Goal: Information Seeking & Learning: Learn about a topic

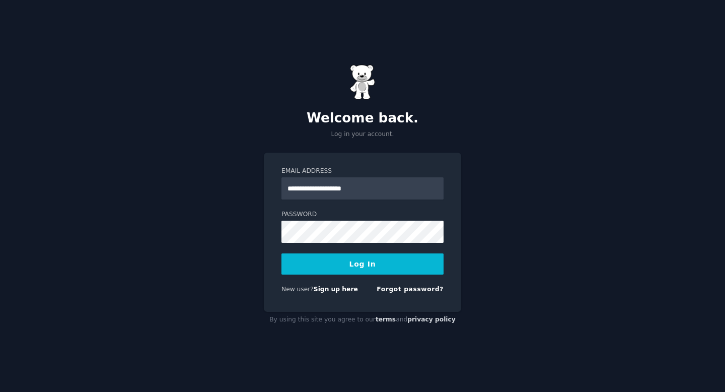
type input "**********"
click at [367, 265] on button "Log In" at bounding box center [362, 263] width 162 height 21
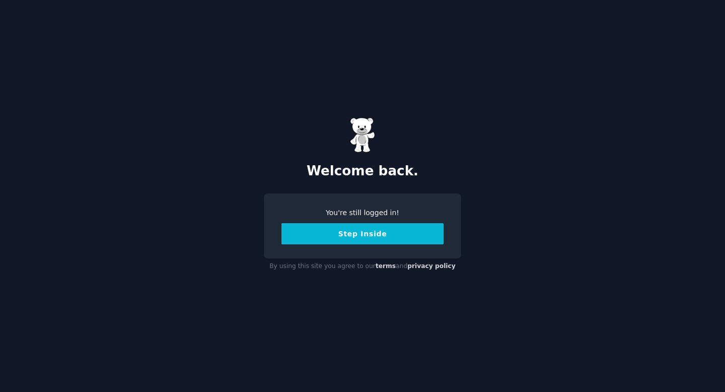
click at [370, 238] on button "Step Inside" at bounding box center [362, 233] width 162 height 21
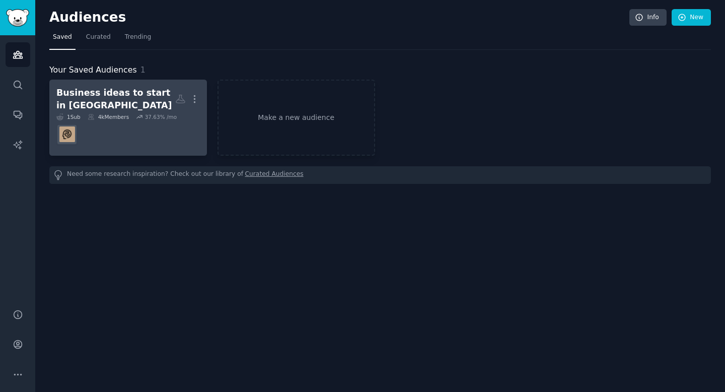
click at [86, 101] on div "Business ideas to start in India" at bounding box center [115, 99] width 119 height 25
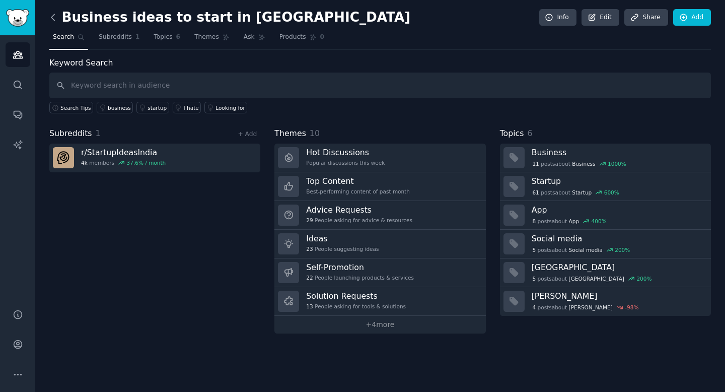
click at [54, 18] on icon at bounding box center [53, 17] width 11 height 11
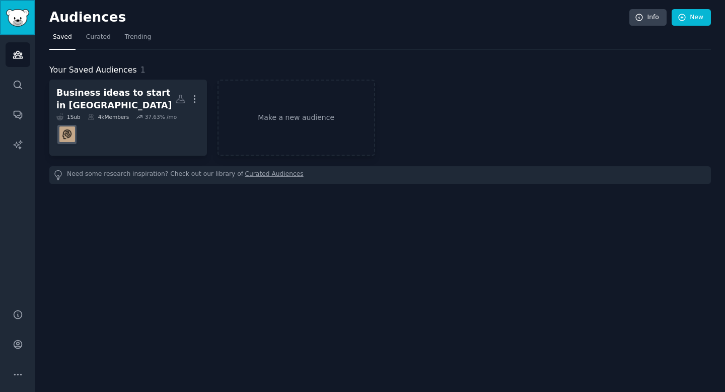
click at [13, 15] on img "Sidebar" at bounding box center [17, 18] width 23 height 18
click at [16, 91] on link "Search" at bounding box center [18, 85] width 25 height 25
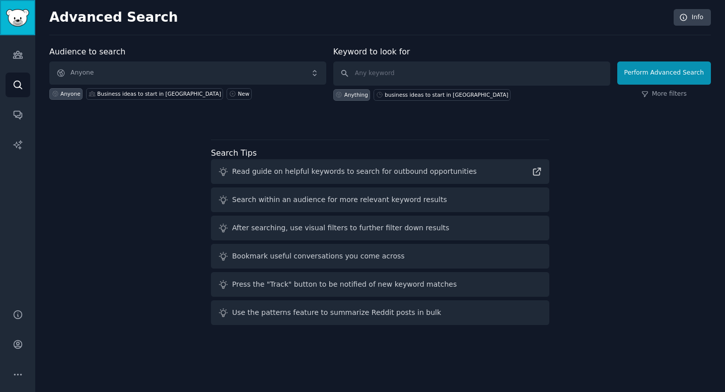
click at [16, 28] on link "Sidebar" at bounding box center [17, 17] width 35 height 35
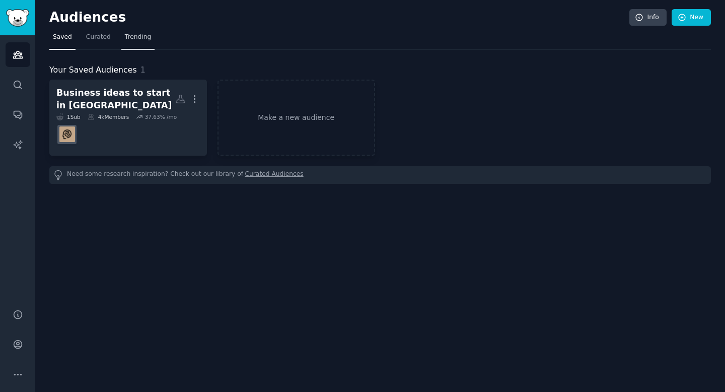
click at [127, 33] on span "Trending" at bounding box center [138, 37] width 26 height 9
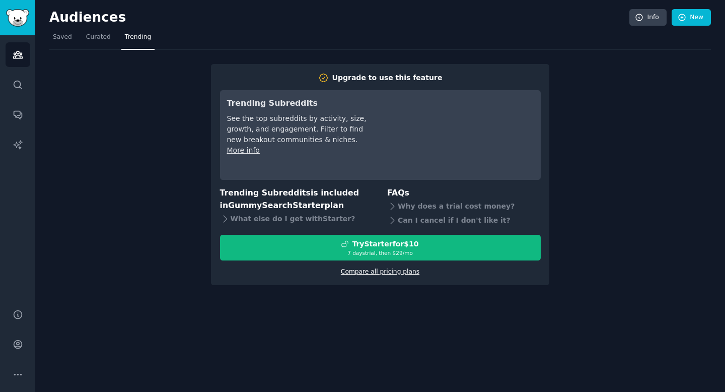
click at [384, 274] on link "Compare all pricing plans" at bounding box center [380, 271] width 79 height 7
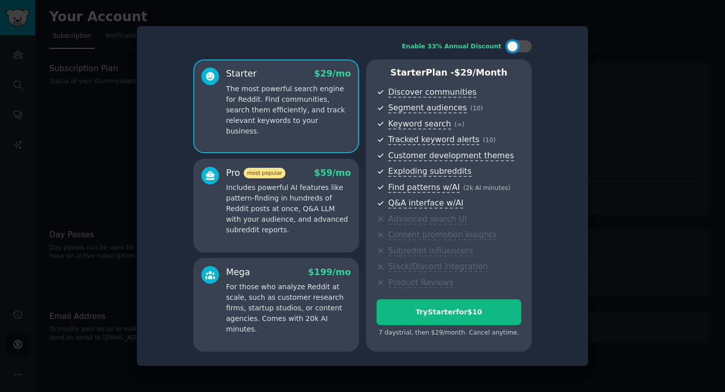
click at [296, 231] on p "Includes powerful AI features like pattern-finding in hundreds of Reddit posts …" at bounding box center [288, 208] width 125 height 53
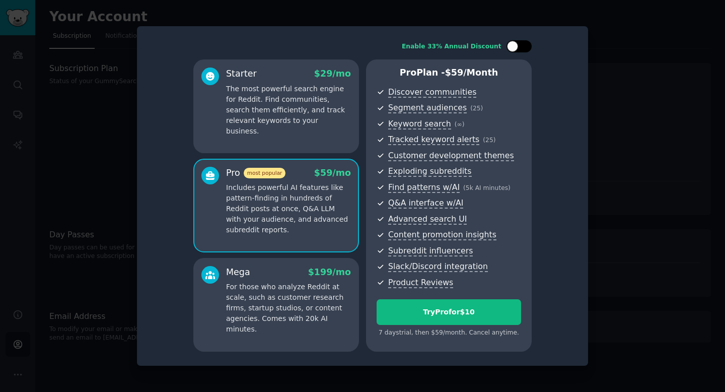
click at [521, 45] on div at bounding box center [519, 46] width 25 height 12
click at [516, 46] on icon at bounding box center [514, 47] width 6 height 6
click at [524, 51] on div at bounding box center [519, 46] width 25 height 12
click at [513, 51] on div at bounding box center [519, 46] width 25 height 12
checkbox input "false"
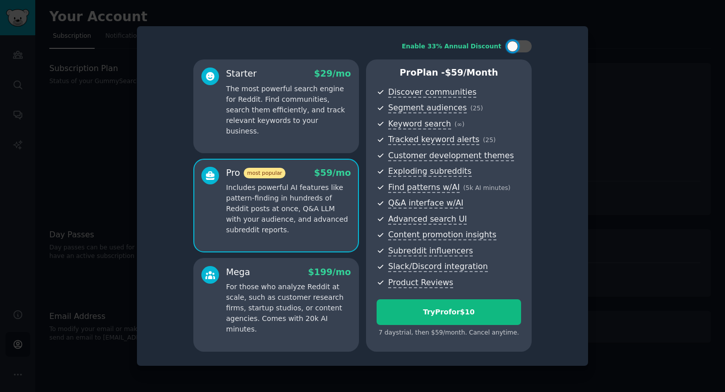
click at [644, 86] on div at bounding box center [362, 196] width 725 height 392
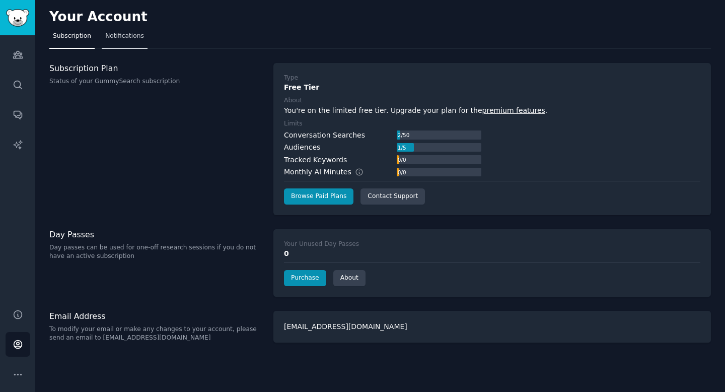
click at [124, 40] on span "Notifications" at bounding box center [124, 36] width 39 height 9
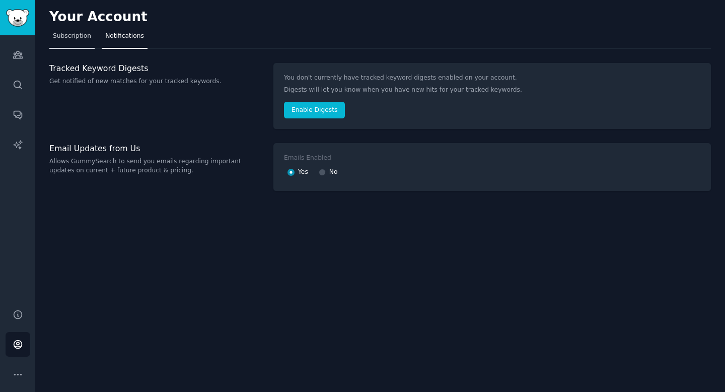
click at [65, 37] on span "Subscription" at bounding box center [72, 36] width 38 height 9
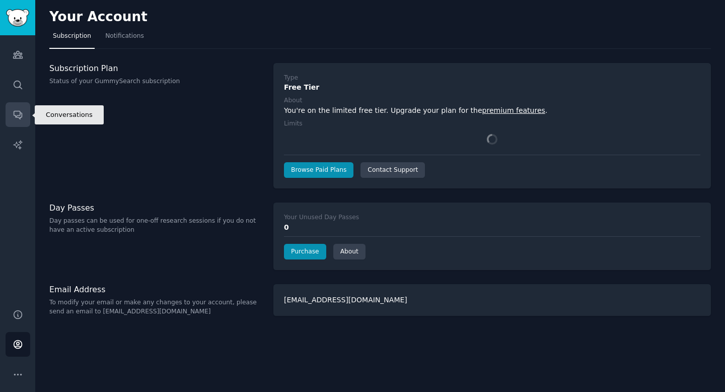
click at [19, 113] on icon "Sidebar" at bounding box center [18, 114] width 11 height 11
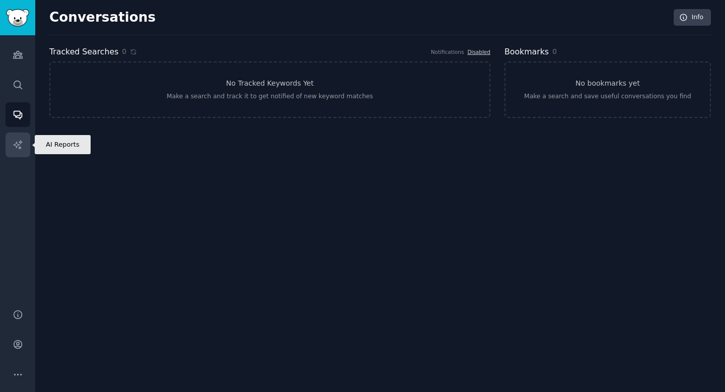
click at [17, 146] on icon "Sidebar" at bounding box center [17, 144] width 9 height 9
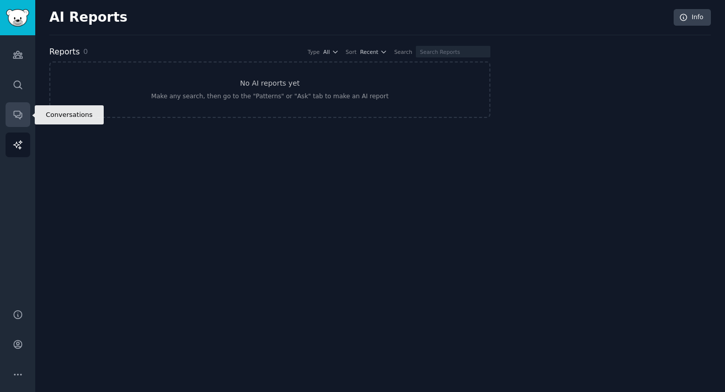
click at [20, 118] on icon "Sidebar" at bounding box center [18, 114] width 11 height 11
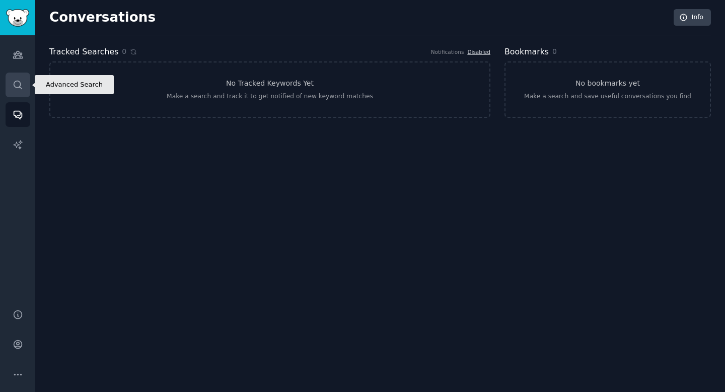
click at [15, 90] on link "Search" at bounding box center [18, 85] width 25 height 25
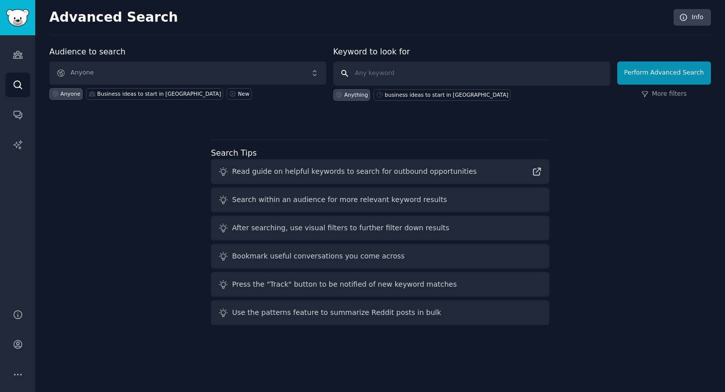
click at [379, 77] on input "text" at bounding box center [471, 73] width 277 height 24
type input "business pain points"
click at [658, 76] on button "Perform Advanced Search" at bounding box center [664, 72] width 94 height 23
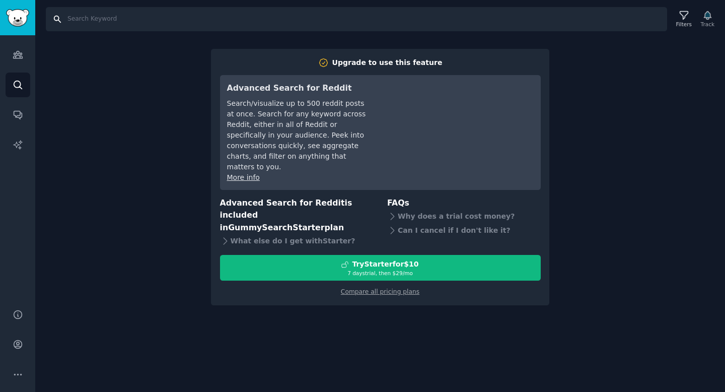
click at [73, 23] on input "Search" at bounding box center [356, 19] width 621 height 24
type input "business ideas"
click at [16, 13] on img "Sidebar" at bounding box center [17, 18] width 23 height 18
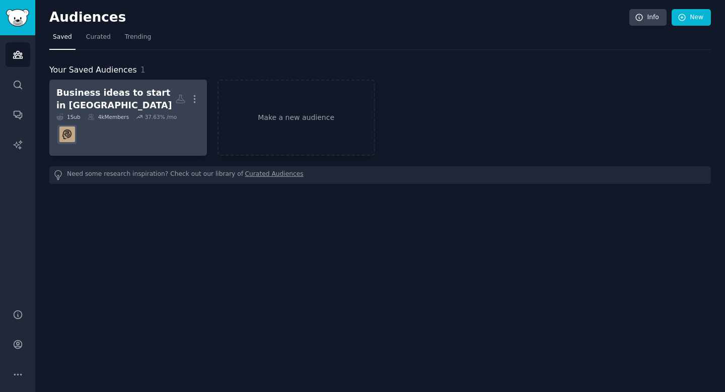
click at [123, 103] on div "Business ideas to start in India" at bounding box center [115, 99] width 119 height 25
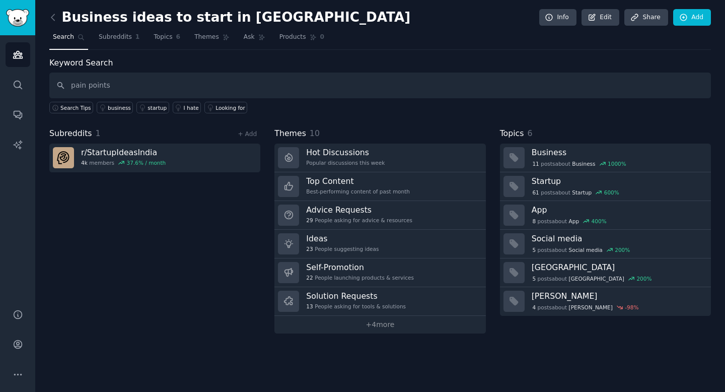
type input "pain points"
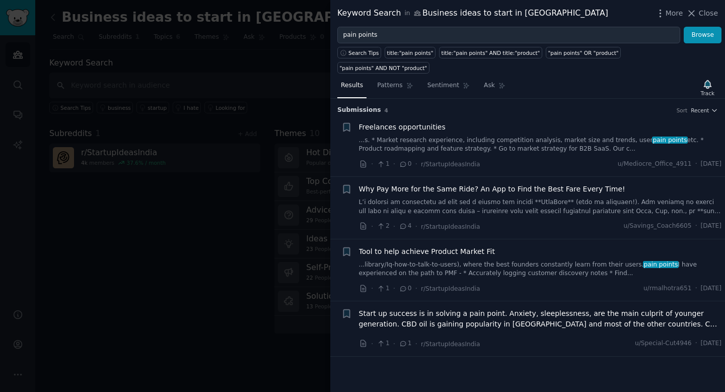
click at [502, 308] on span "Start up success is in solving a pain point. Anxiety, sleeplessness, are the ma…" at bounding box center [540, 318] width 363 height 21
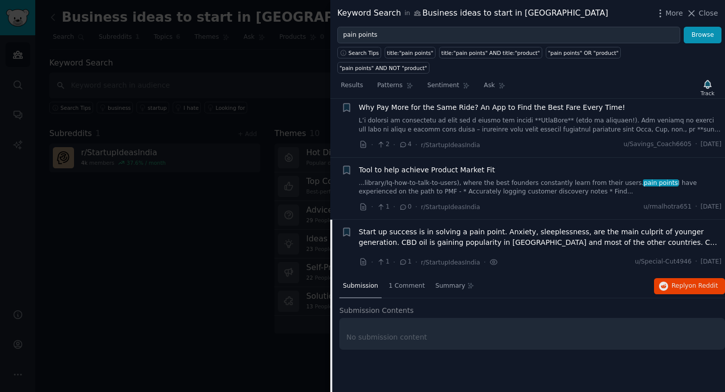
scroll to position [100, 0]
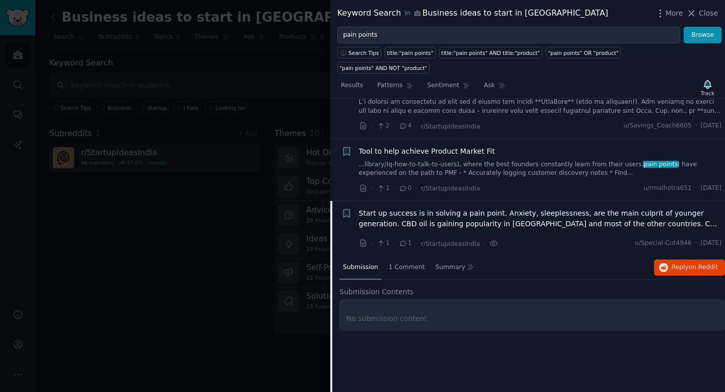
click at [656, 208] on span "Start up success is in solving a pain point. Anxiety, sleeplessness, are the ma…" at bounding box center [540, 218] width 363 height 21
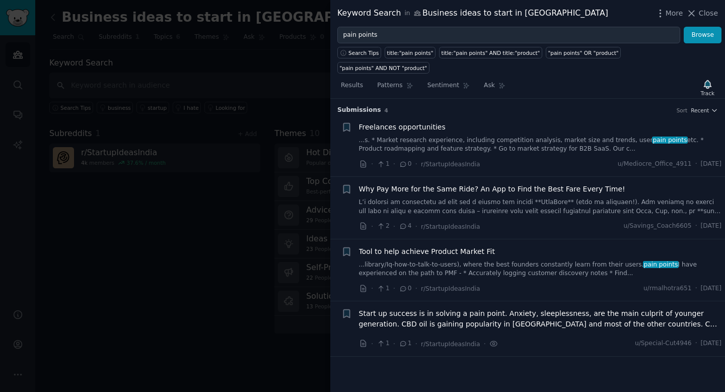
click at [456, 136] on link "...s. * Market research experience, including competition analysis, market size…" at bounding box center [540, 145] width 363 height 18
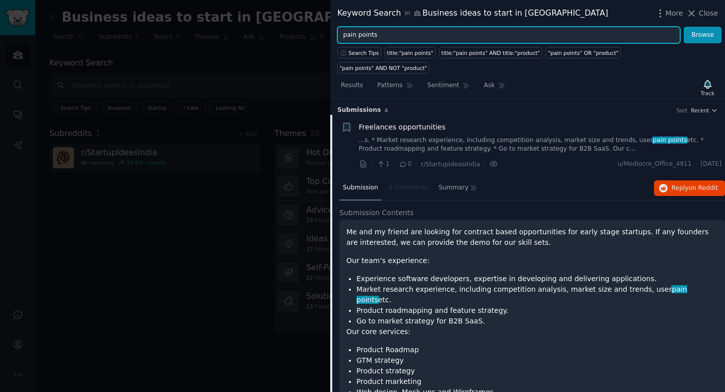
click at [476, 33] on input "pain points" at bounding box center [508, 35] width 343 height 17
type input "p"
type input "business ideas"
click at [684, 27] on button "Browse" at bounding box center [703, 35] width 38 height 17
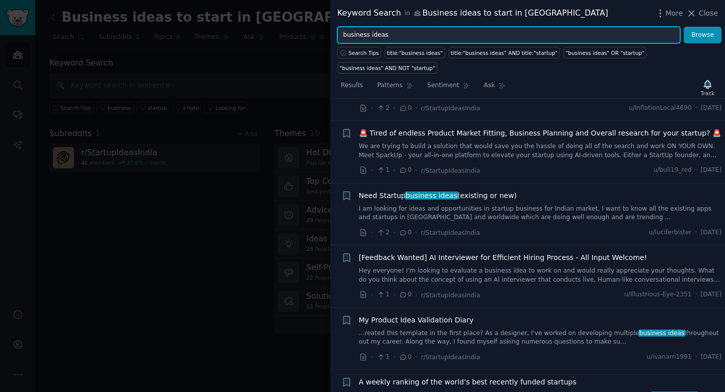
scroll to position [473, 0]
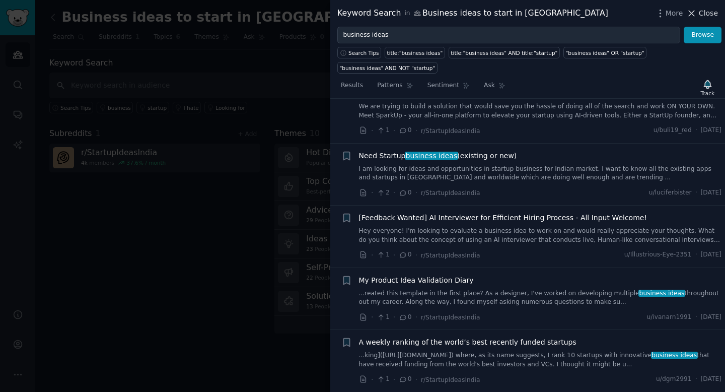
click at [705, 10] on span "Close" at bounding box center [708, 13] width 19 height 11
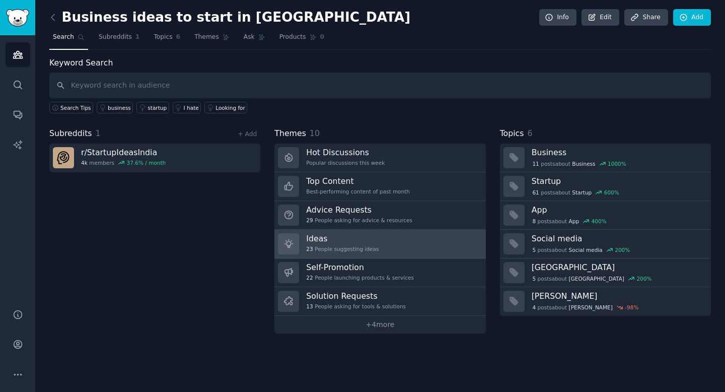
click at [366, 247] on div "23 People suggesting ideas" at bounding box center [342, 248] width 73 height 7
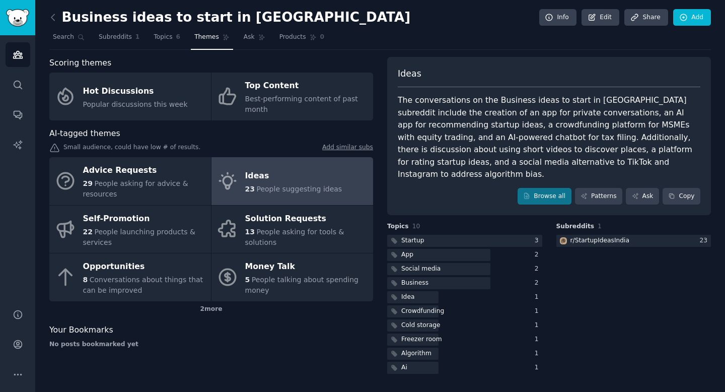
click at [288, 188] on span "People suggesting ideas" at bounding box center [299, 189] width 86 height 8
click at [451, 235] on div at bounding box center [464, 241] width 155 height 13
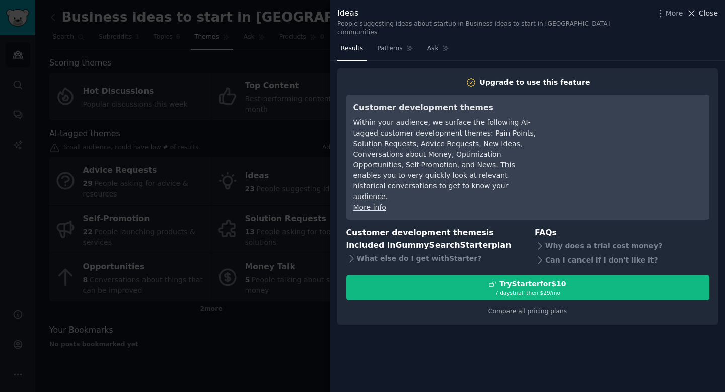
click at [704, 13] on span "Close" at bounding box center [708, 13] width 19 height 11
